Goal: Understand process/instructions: Learn how to perform a task or action

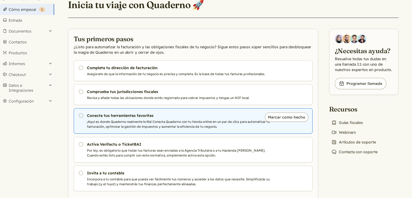
scroll to position [36, 0]
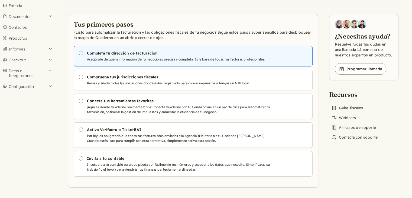
click at [114, 57] on p "Asegúrate de que la información de tu negocio es precisa y completa. Es la base…" at bounding box center [179, 59] width 185 height 5
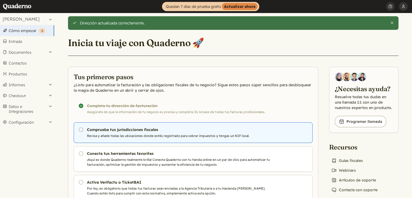
click at [127, 132] on link "Pendiente Comprueba tus jurisdicciones fiscales Revisa y añade todas las ubicac…" at bounding box center [193, 132] width 239 height 21
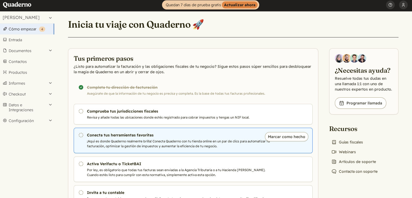
scroll to position [27, 0]
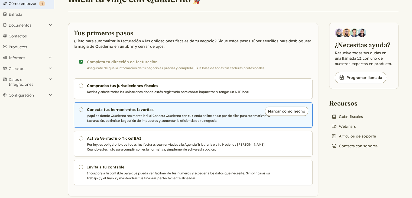
click at [123, 110] on h3 "Conecta tus herramientas favoritas" at bounding box center [179, 109] width 185 height 5
